Goal: Navigation & Orientation: Go to known website

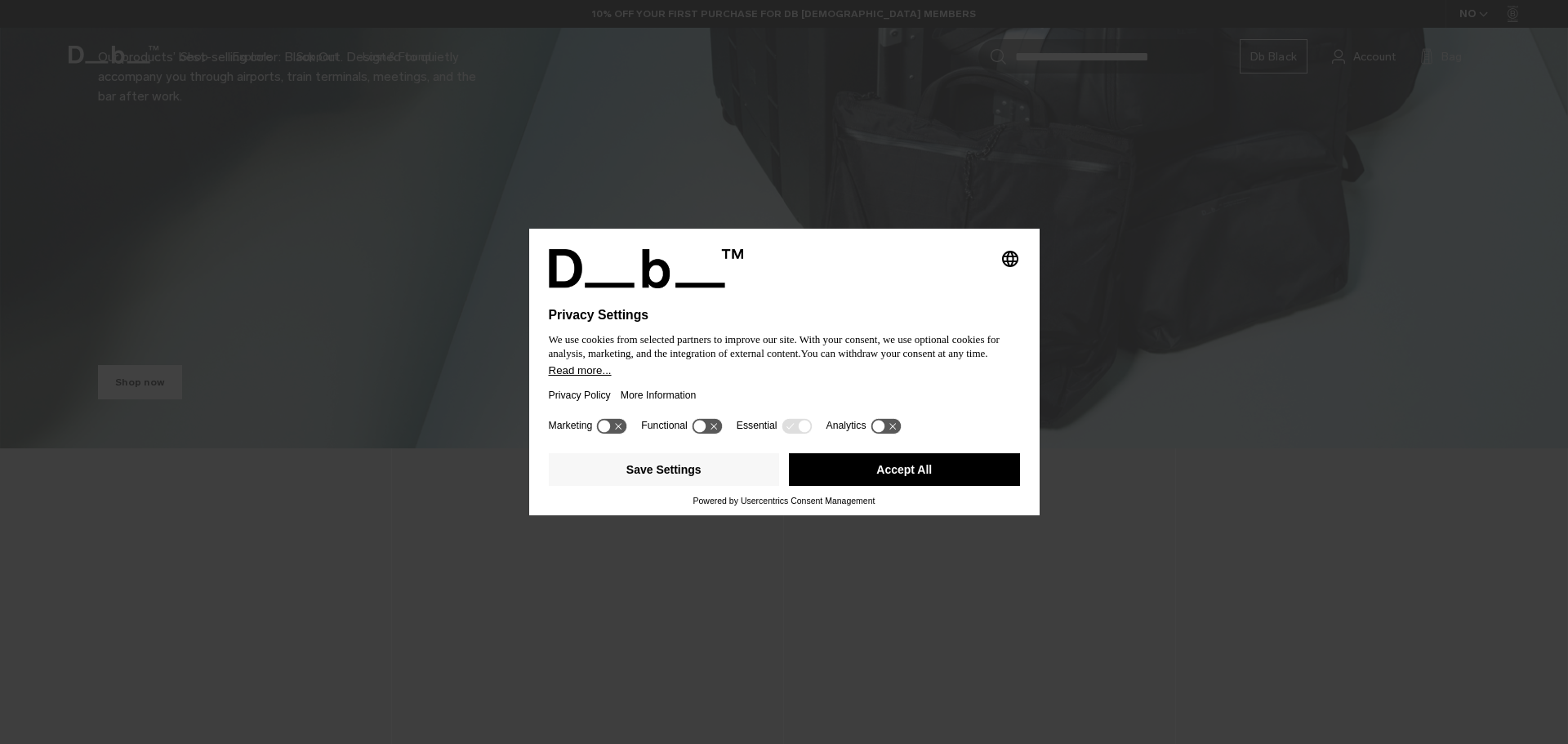
click at [883, 473] on button "Accept All" at bounding box center [903, 469] width 231 height 33
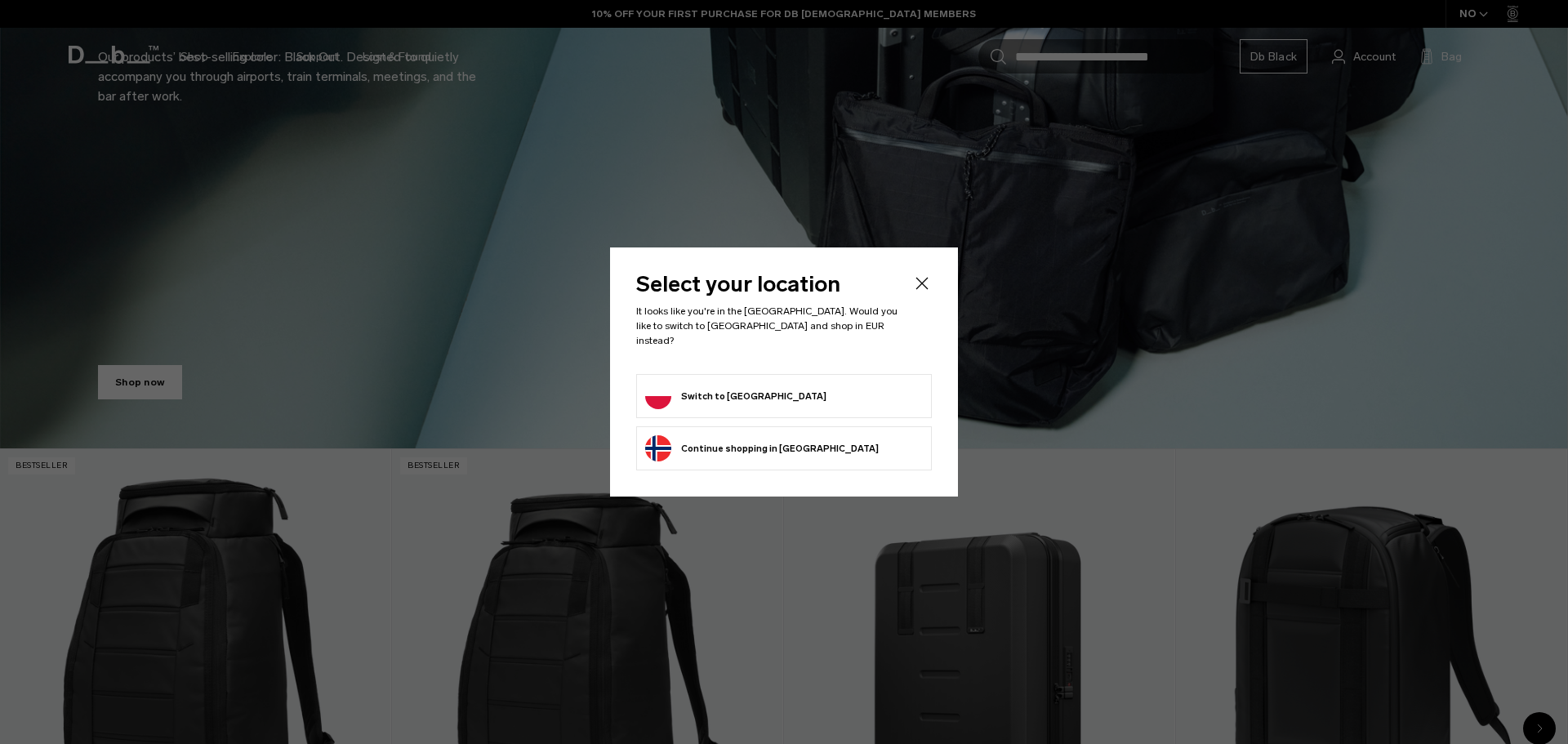
click at [689, 386] on button "Switch to [GEOGRAPHIC_DATA]" at bounding box center [735, 396] width 181 height 27
click at [652, 385] on button "Switch to [GEOGRAPHIC_DATA]" at bounding box center [735, 396] width 181 height 27
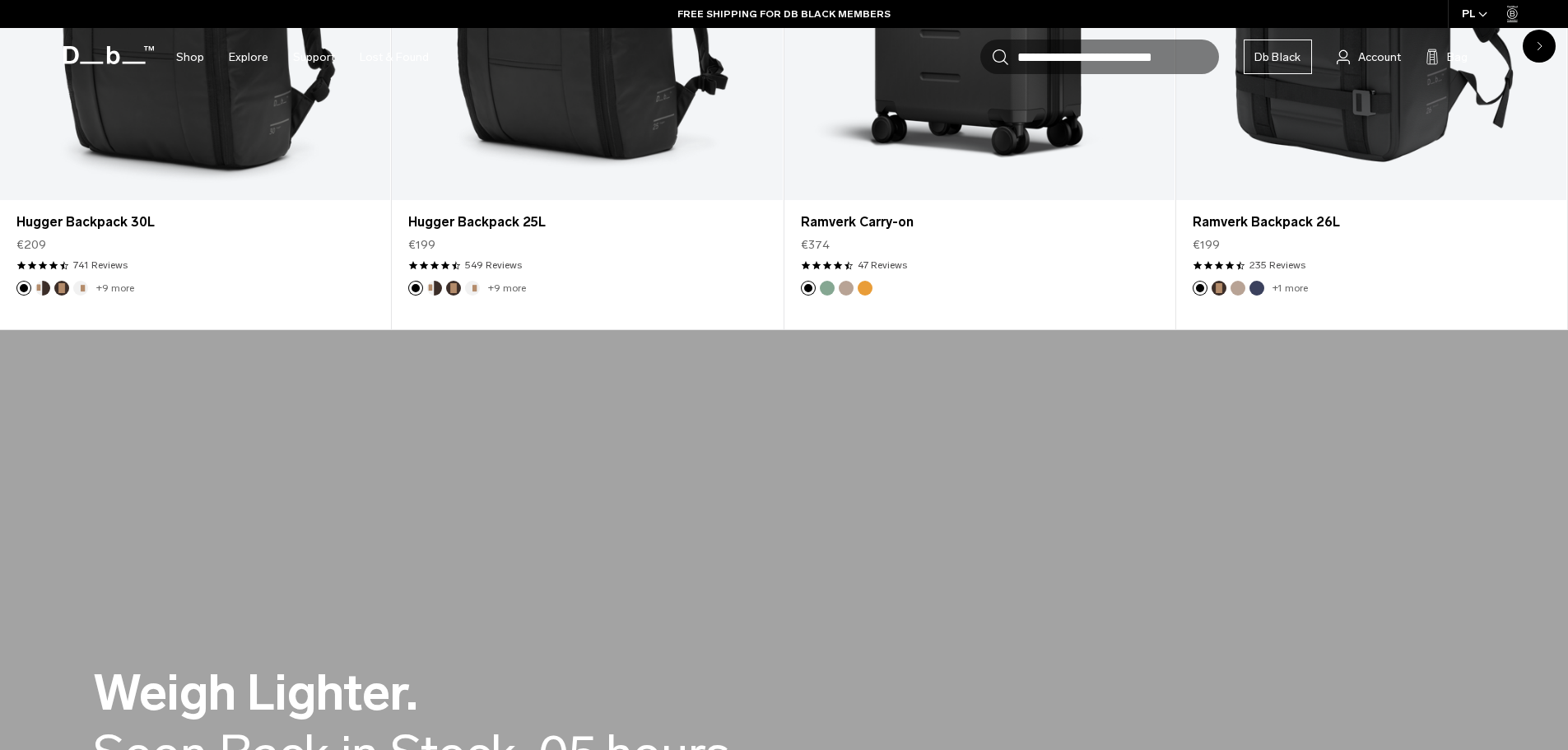
scroll to position [1398, 0]
